Goal: Find specific page/section: Find specific page/section

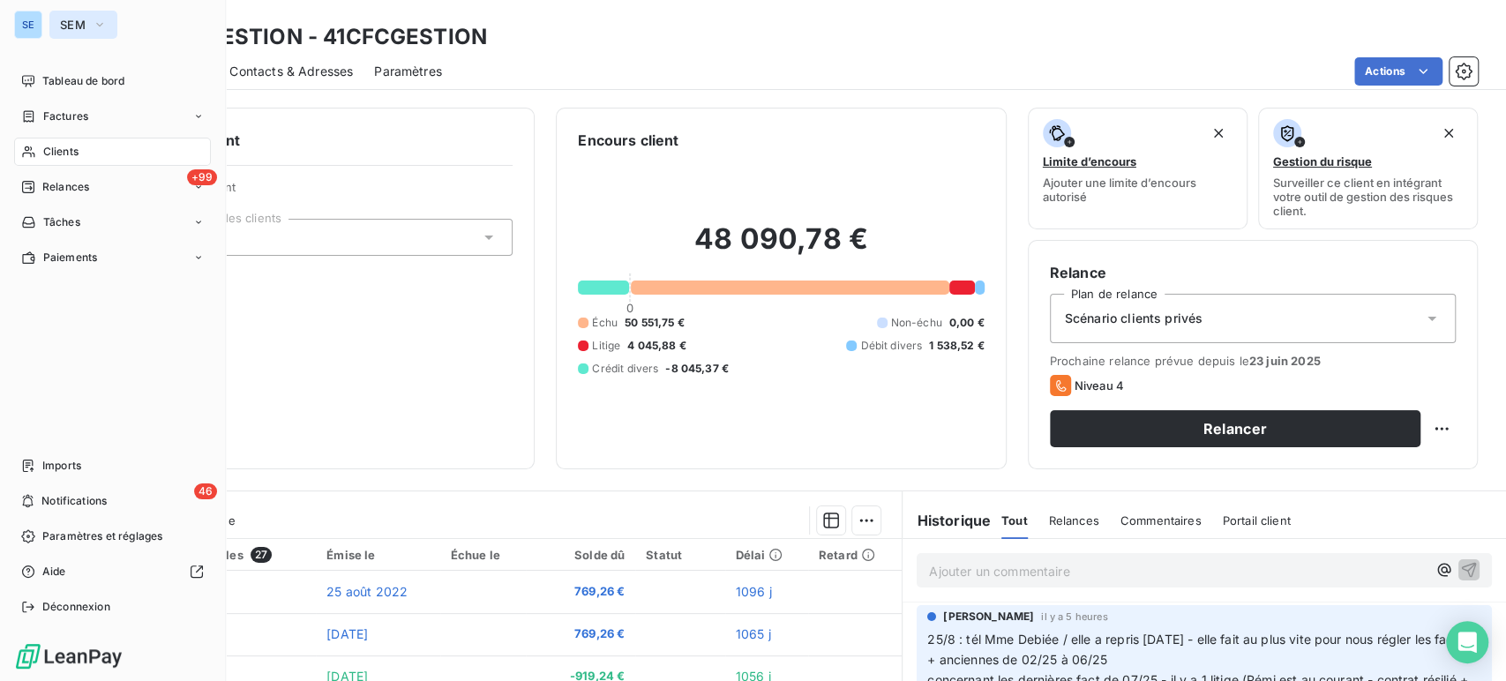
click at [101, 28] on icon "button" at bounding box center [100, 25] width 14 height 18
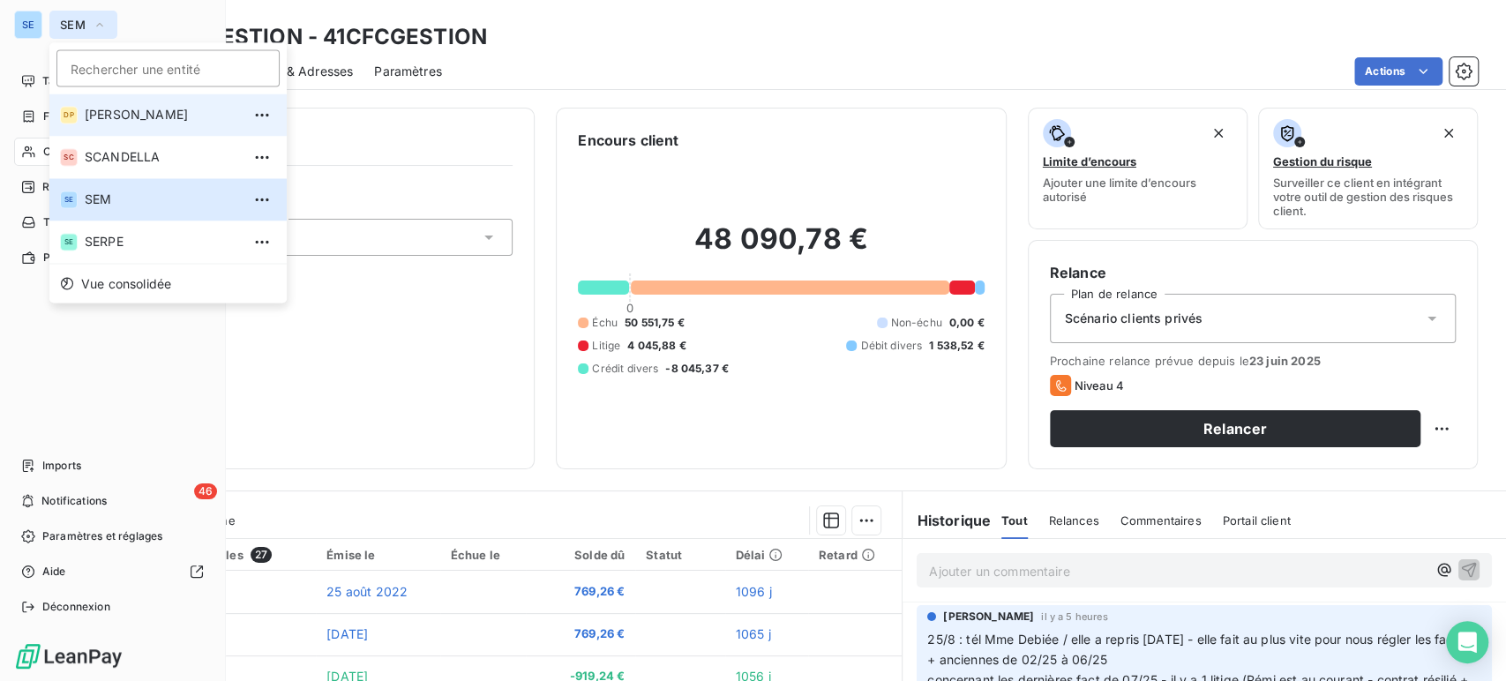
click at [119, 110] on span "DUCONGE PEREIRA" at bounding box center [163, 115] width 156 height 18
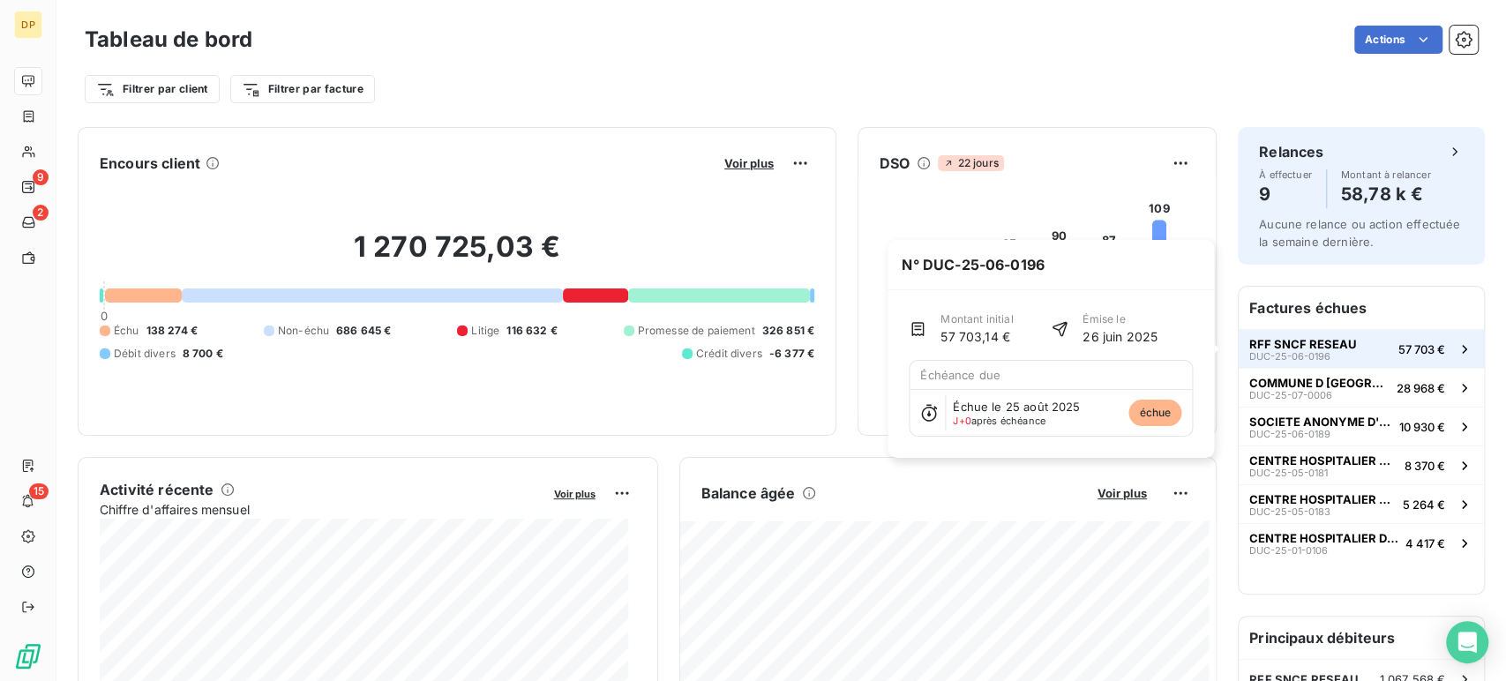
click at [1292, 349] on span "RFF SNCF RESEAU" at bounding box center [1303, 344] width 108 height 14
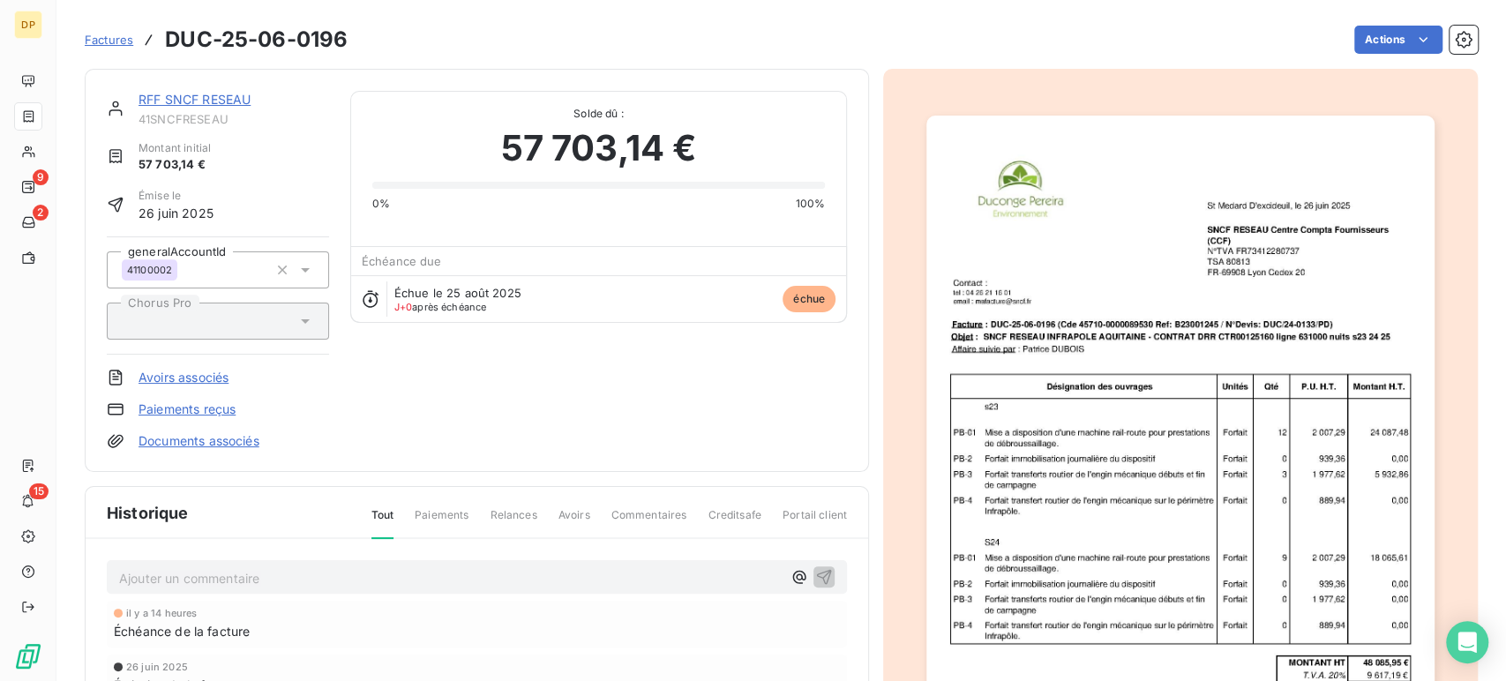
click at [199, 99] on link "RFF SNCF RESEAU" at bounding box center [195, 99] width 112 height 15
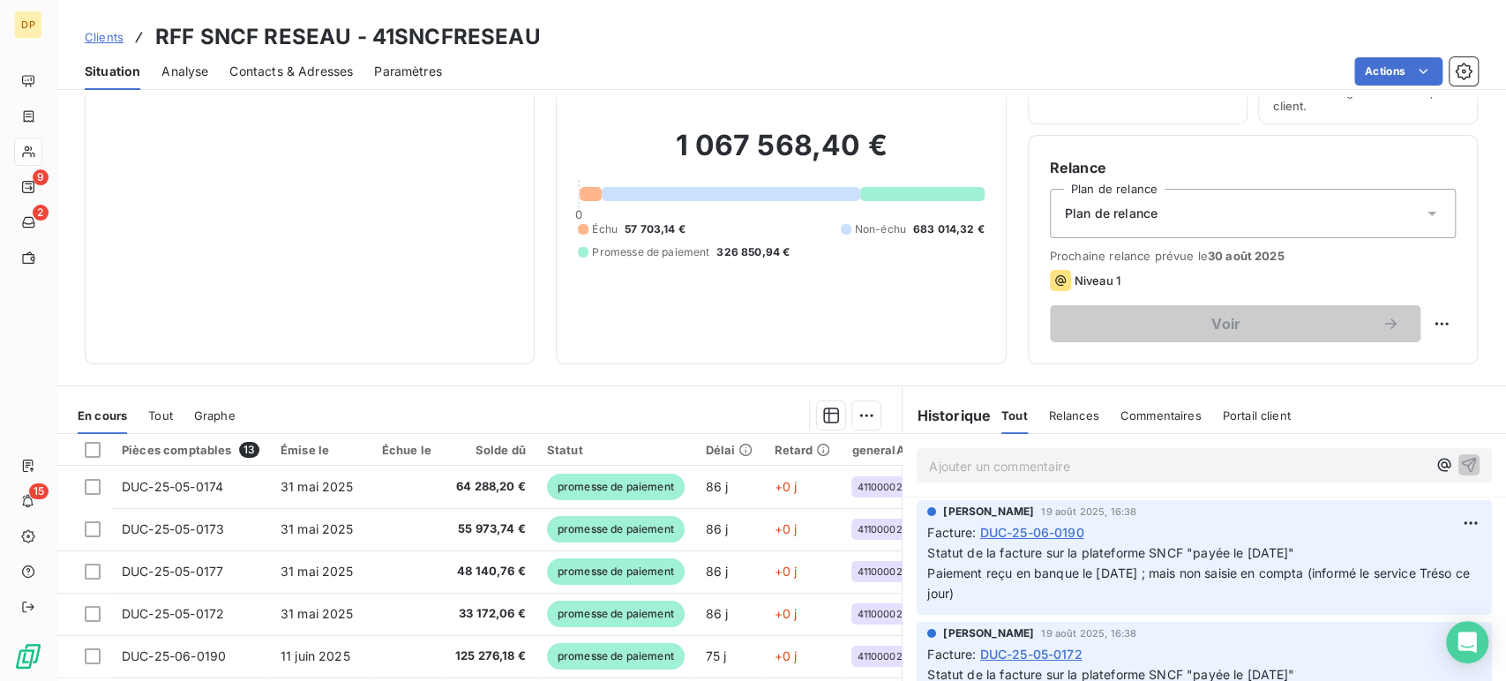
scroll to position [250, 0]
